Goal: Find specific page/section: Find specific page/section

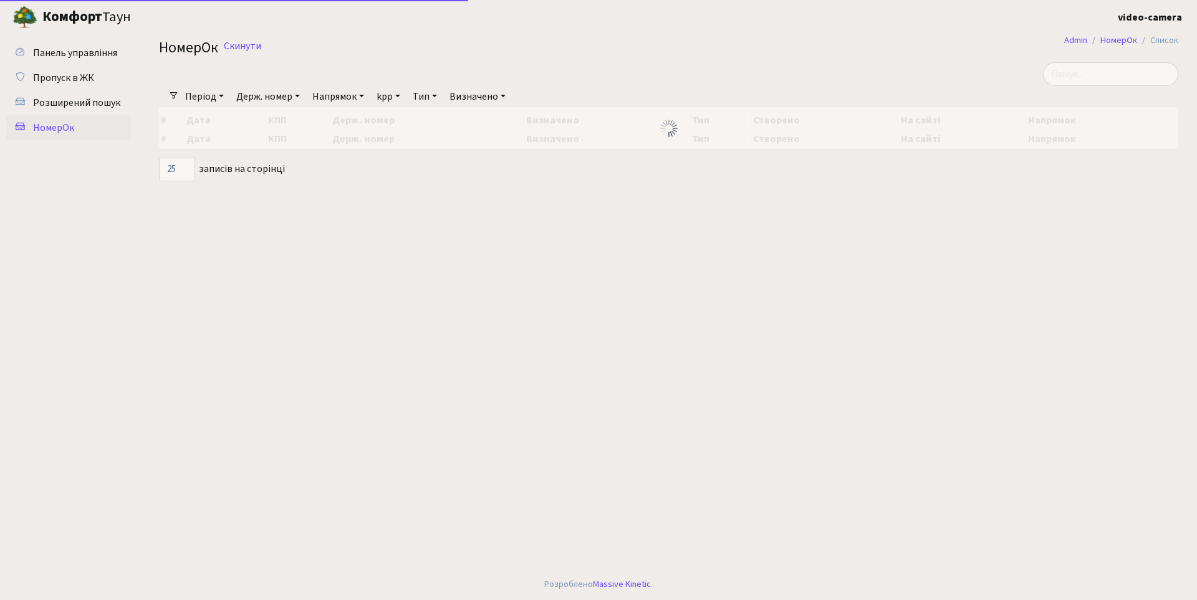
select select "25"
click at [1089, 80] on input "search" at bounding box center [1110, 74] width 135 height 24
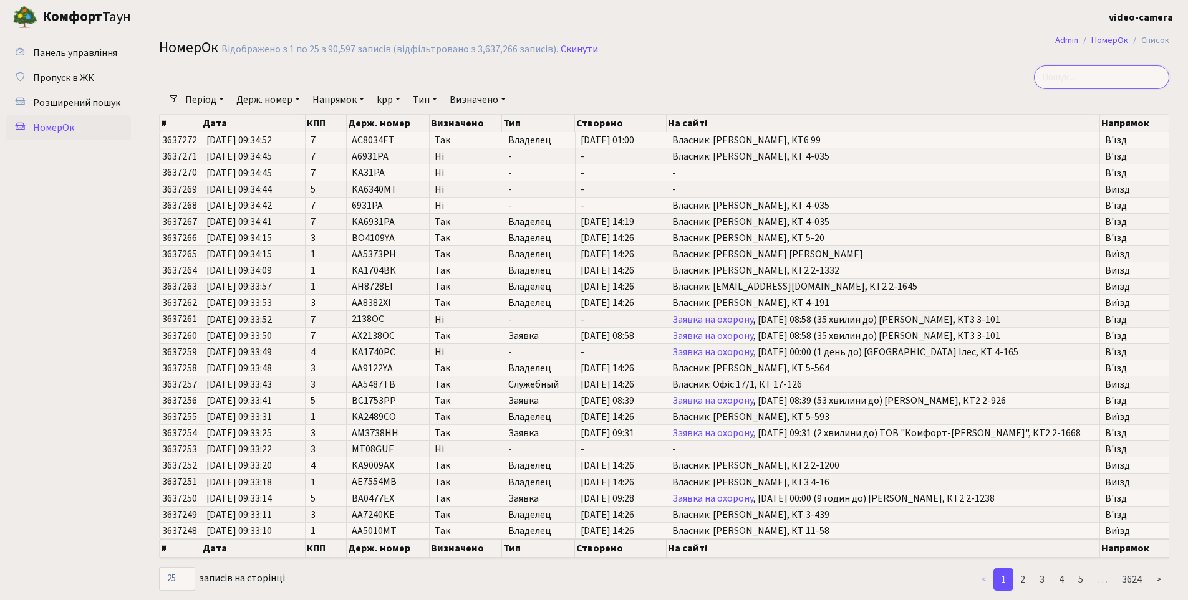
click at [1090, 78] on input "search" at bounding box center [1101, 77] width 135 height 24
click at [1085, 79] on input "search" at bounding box center [1101, 77] width 135 height 24
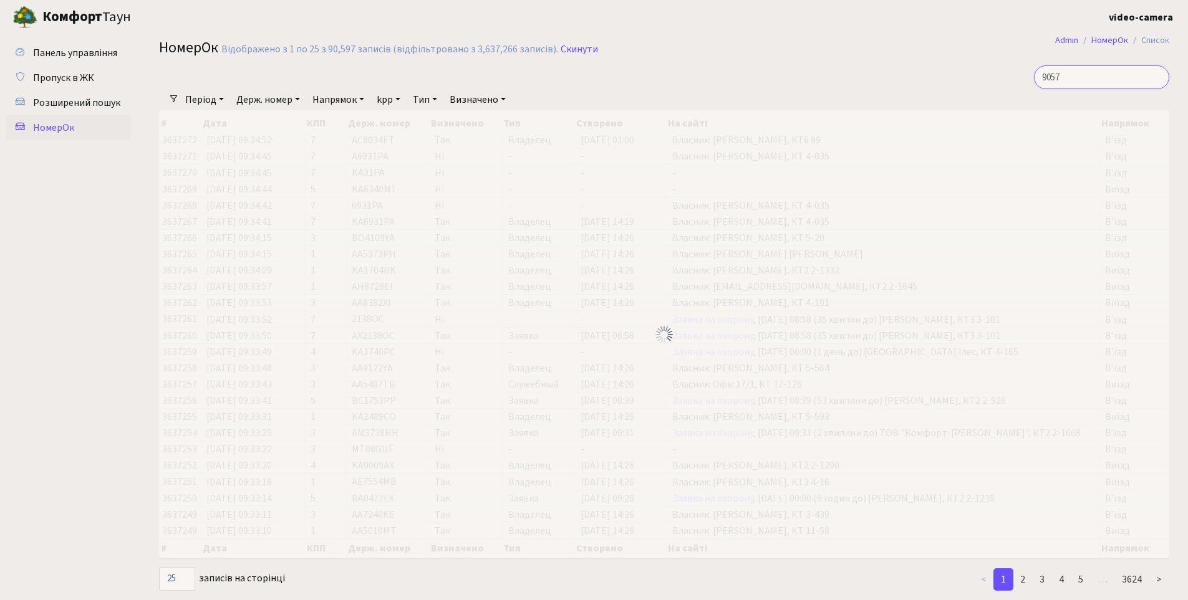
type input "9057"
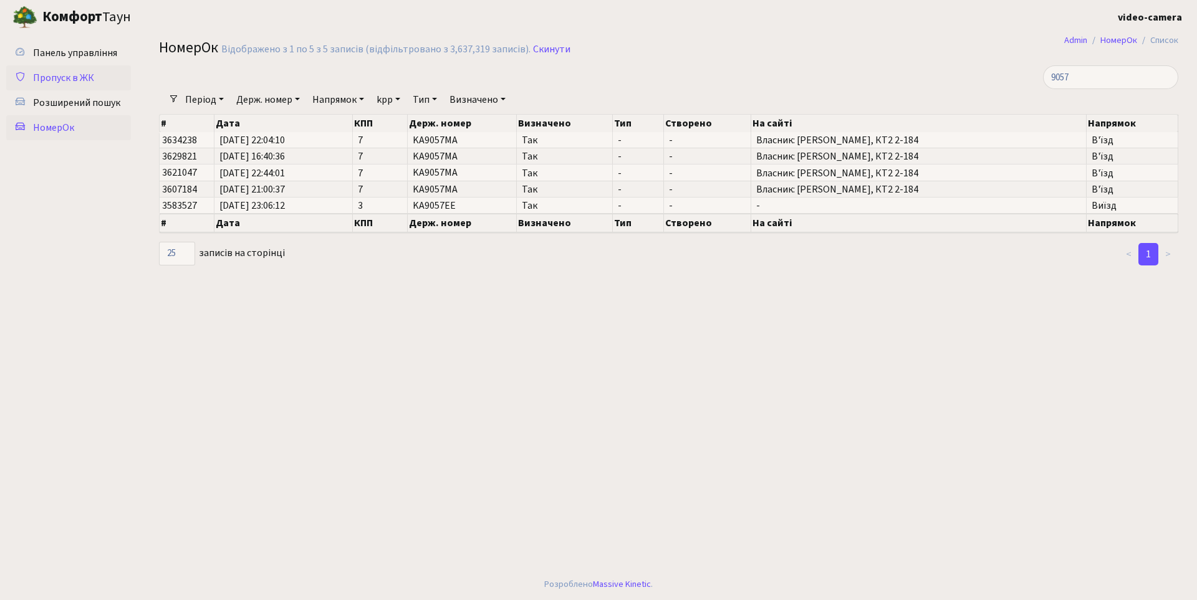
click at [85, 81] on span "Пропуск в ЖК" at bounding box center [63, 78] width 61 height 14
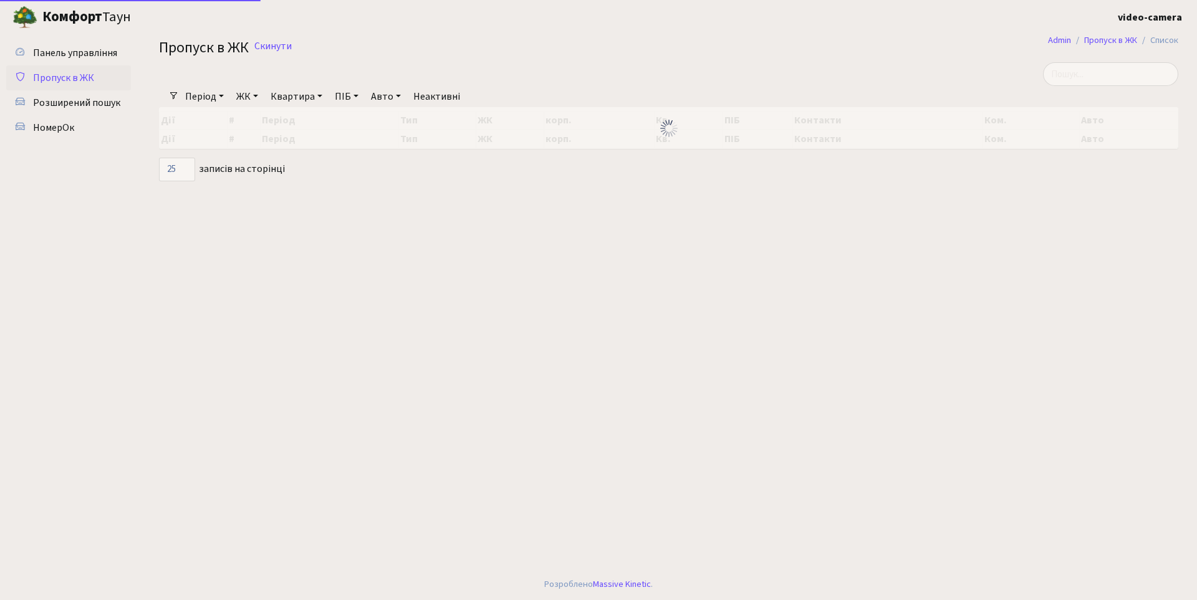
select select "25"
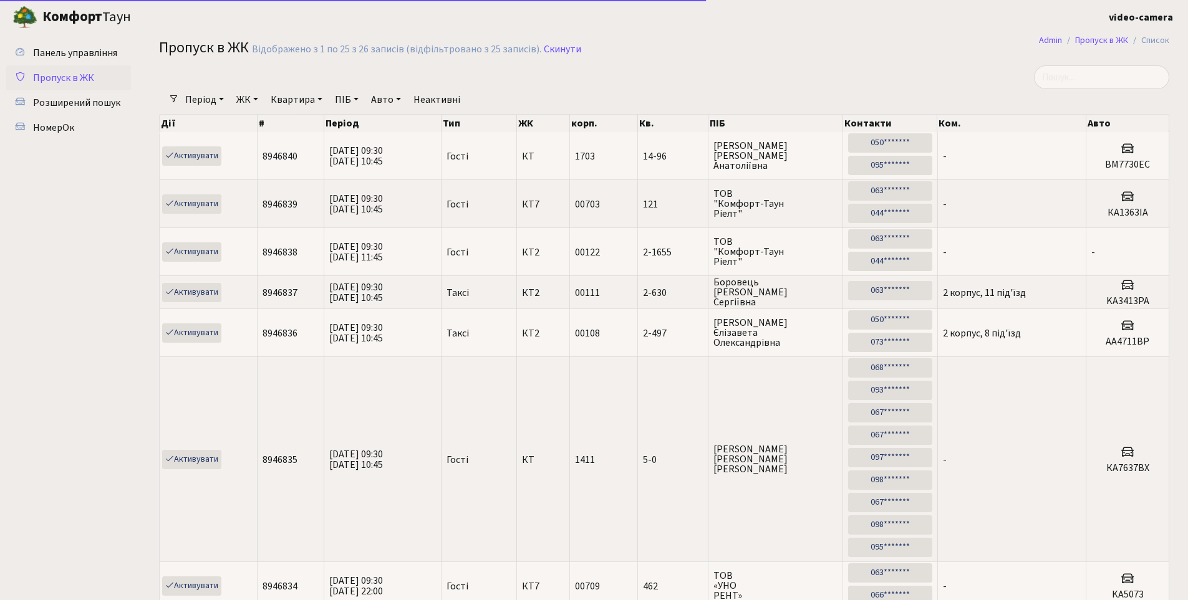
click at [251, 101] on link "ЖК" at bounding box center [247, 99] width 32 height 21
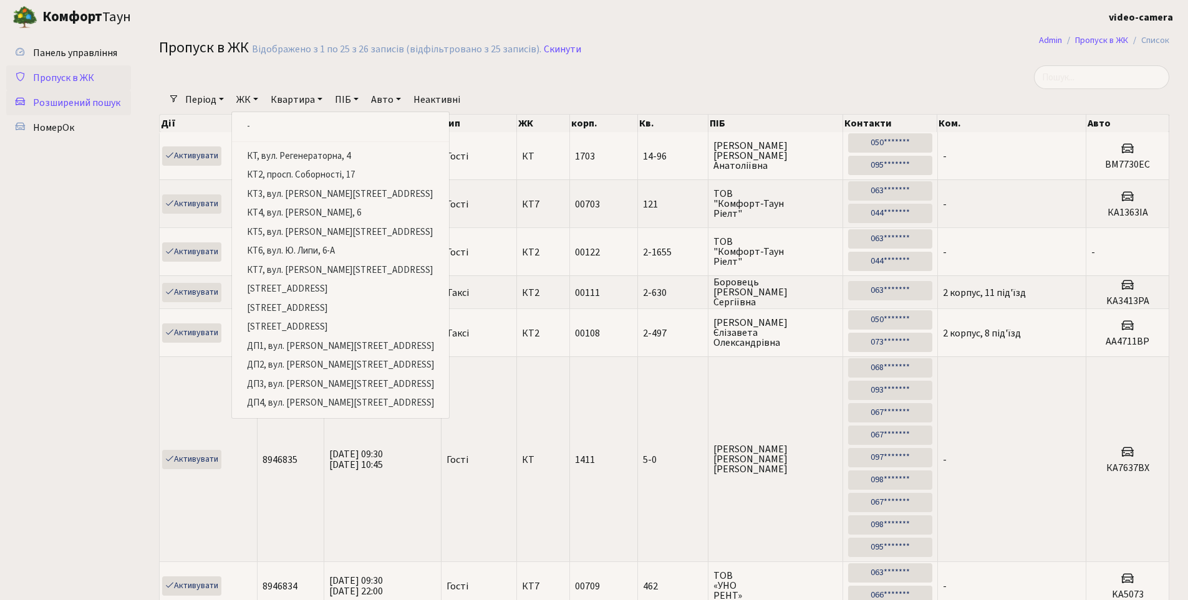
click at [86, 109] on span "Розширений пошук" at bounding box center [76, 103] width 87 height 14
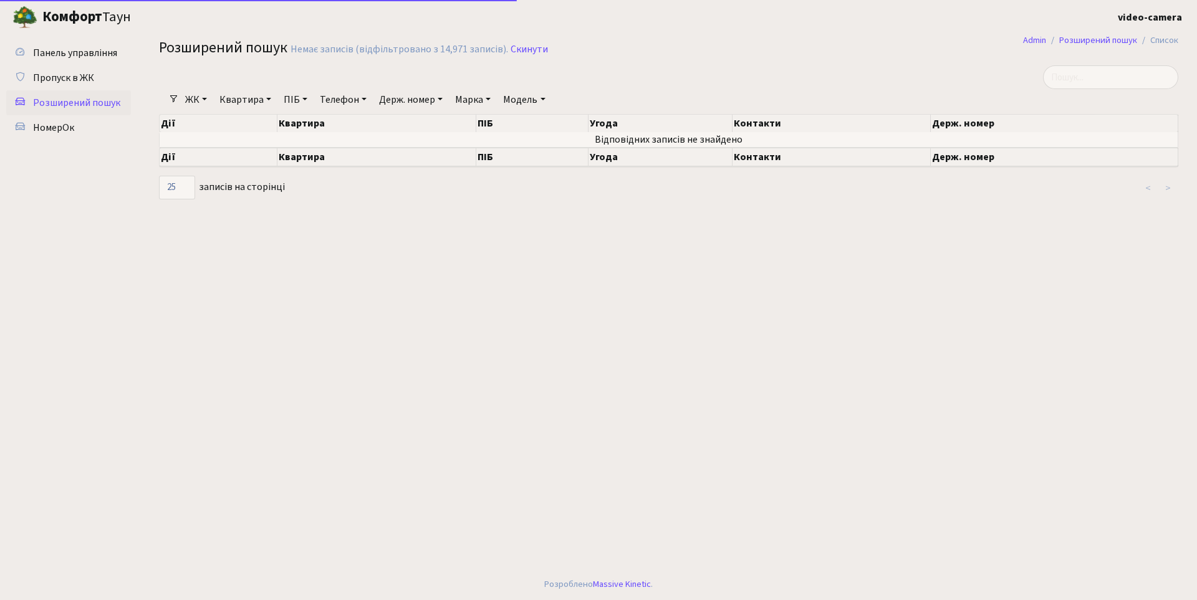
select select "25"
click at [1086, 77] on input "search" at bounding box center [1110, 77] width 135 height 24
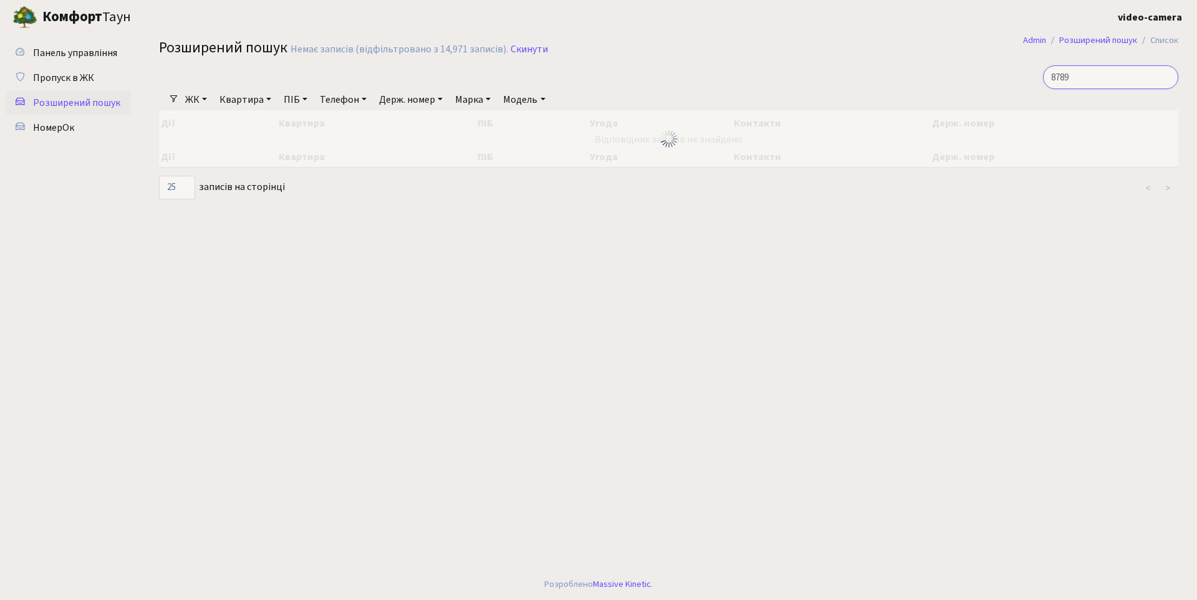
type input "8789"
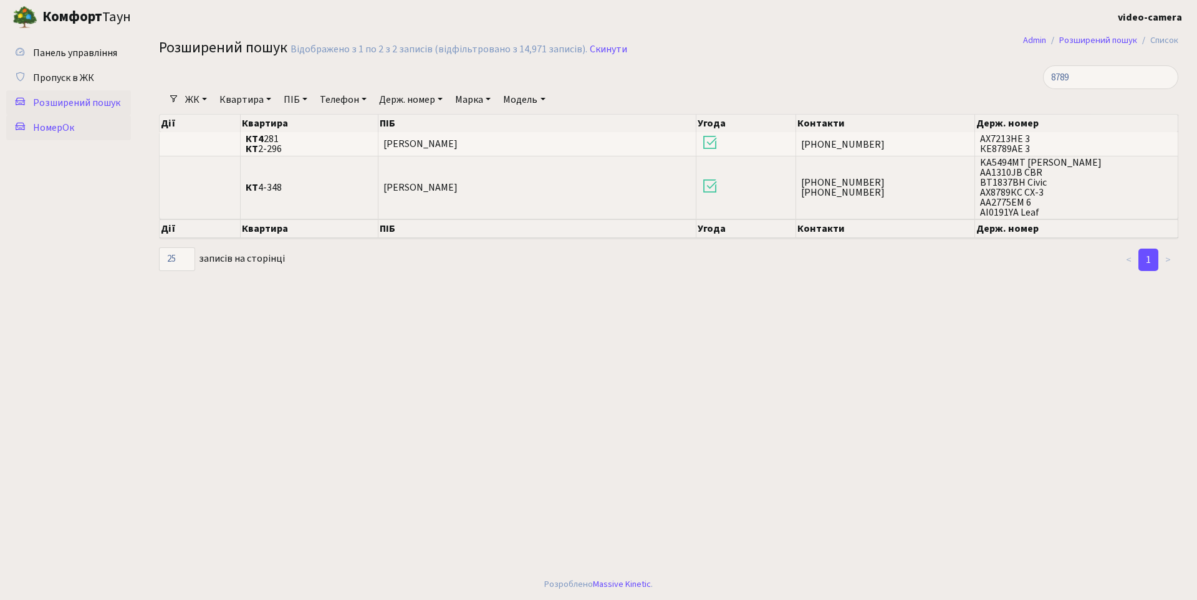
click at [64, 122] on span "НомерОк" at bounding box center [53, 128] width 41 height 14
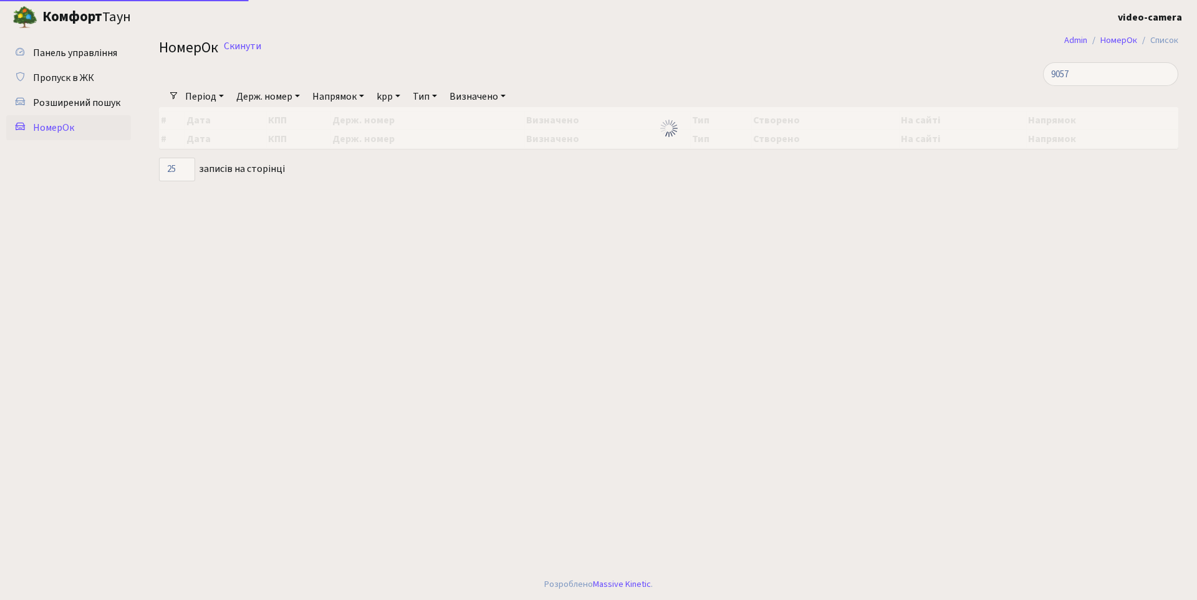
select select "25"
click at [73, 86] on link "Пропуск в ЖК" at bounding box center [68, 77] width 125 height 25
select select "25"
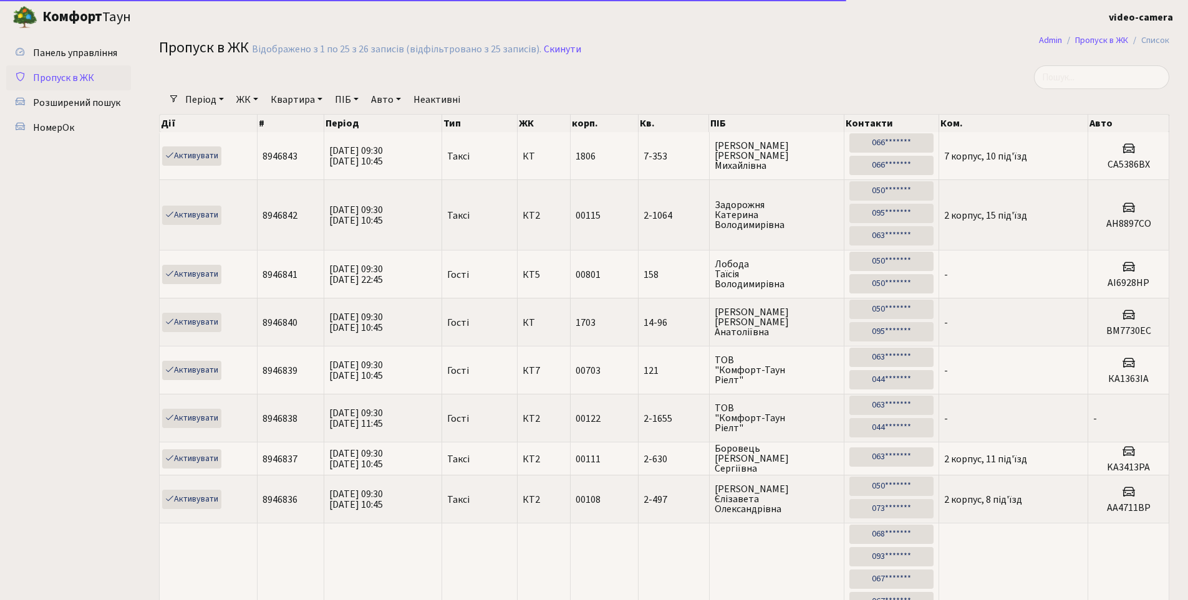
click at [247, 100] on link "ЖК" at bounding box center [247, 99] width 32 height 21
